Goal: Task Accomplishment & Management: Use online tool/utility

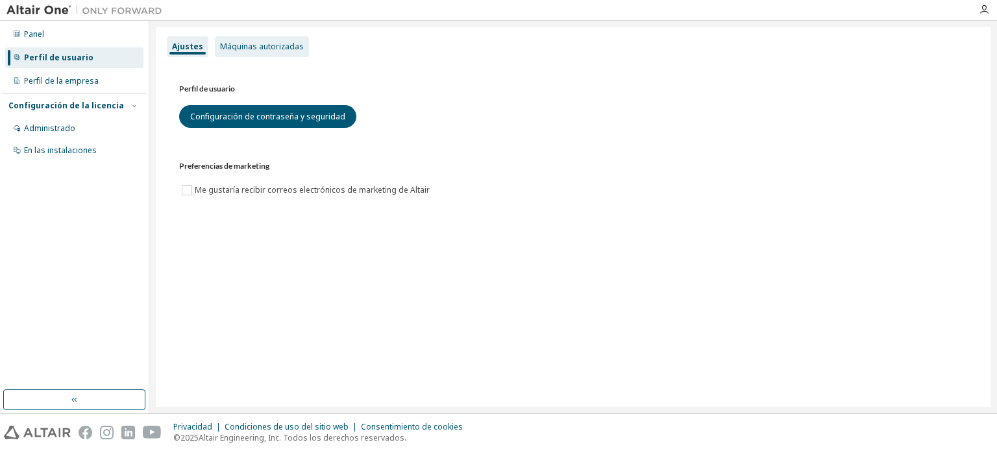
click at [220, 50] on font "Máquinas autorizadas" at bounding box center [262, 46] width 84 height 11
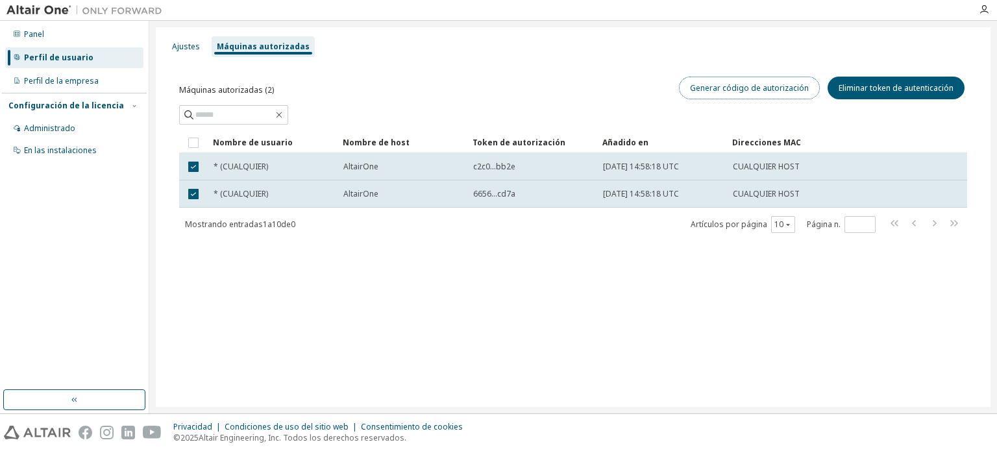
click at [789, 96] on button "Generar código de autorización" at bounding box center [749, 88] width 141 height 23
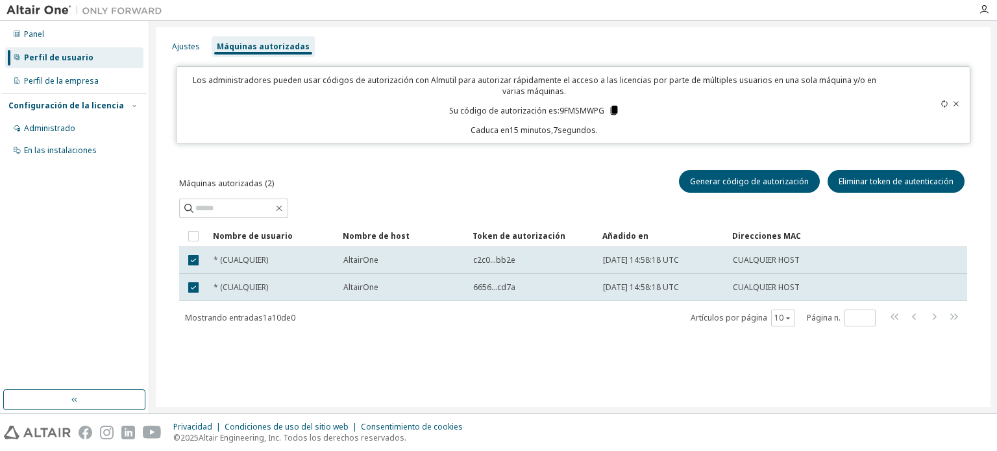
click at [615, 107] on icon at bounding box center [613, 110] width 7 height 9
